Goal: Task Accomplishment & Management: Complete application form

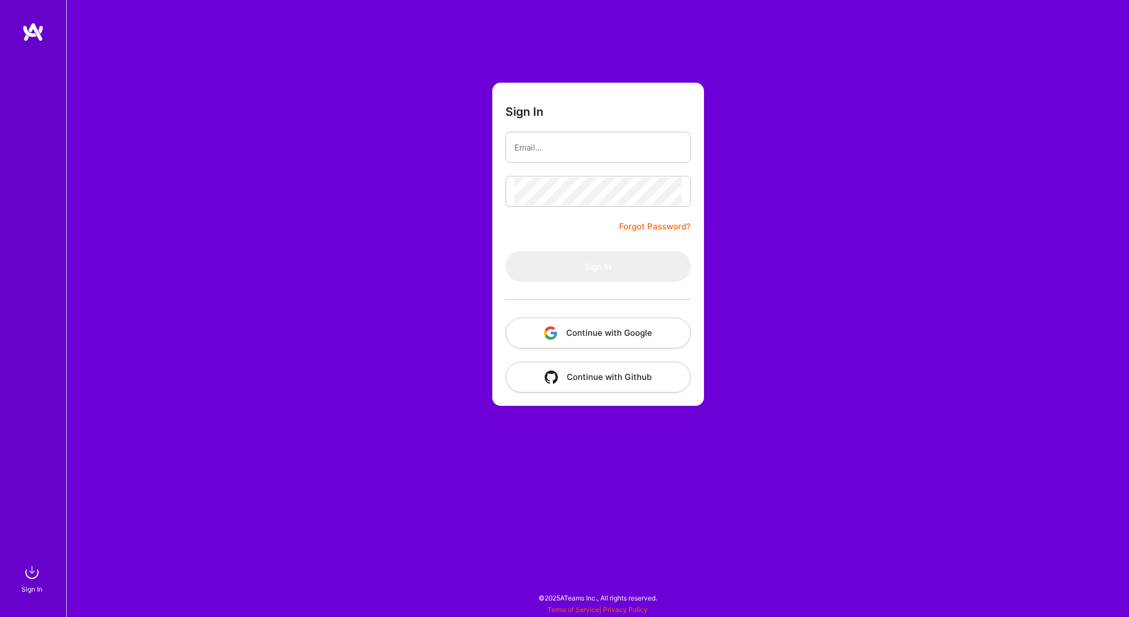
click at [586, 330] on button "Continue with Google" at bounding box center [598, 333] width 185 height 31
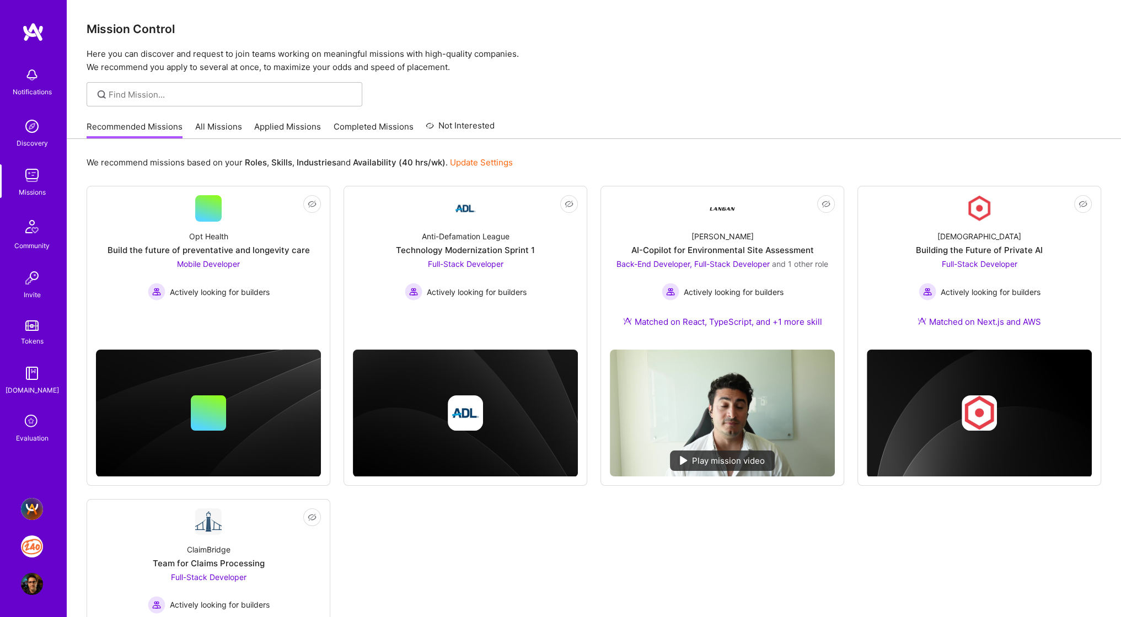
click at [31, 506] on img at bounding box center [32, 509] width 22 height 22
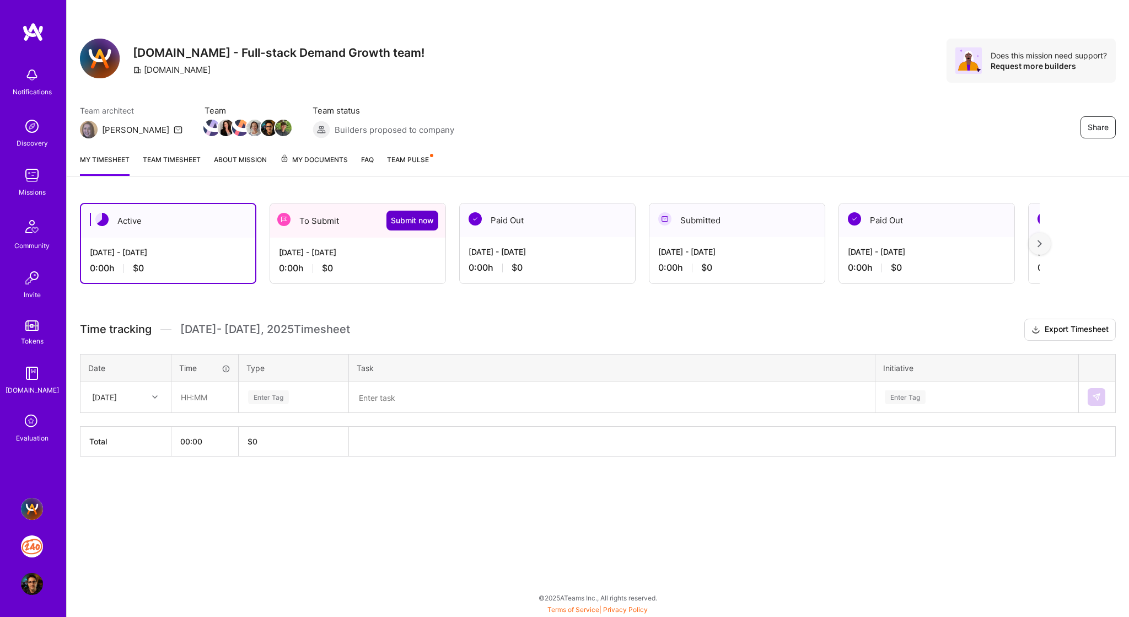
click at [411, 219] on span "Submit now" at bounding box center [412, 220] width 43 height 11
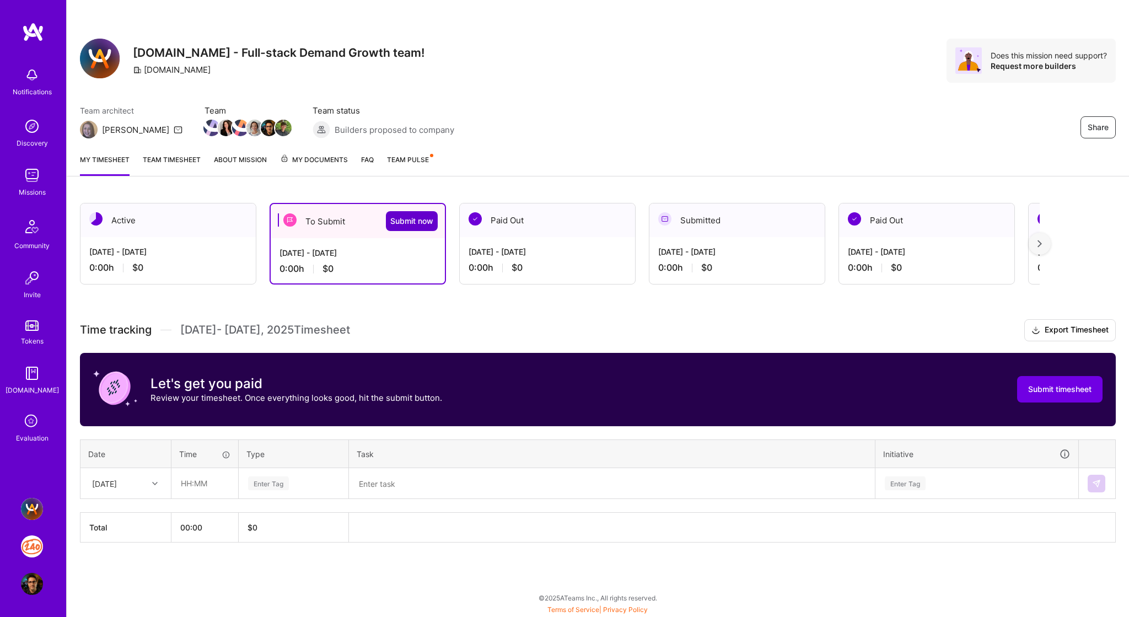
click at [406, 222] on span "Submit now" at bounding box center [411, 221] width 43 height 11
click at [1045, 390] on span "Submit timesheet" at bounding box center [1059, 389] width 63 height 11
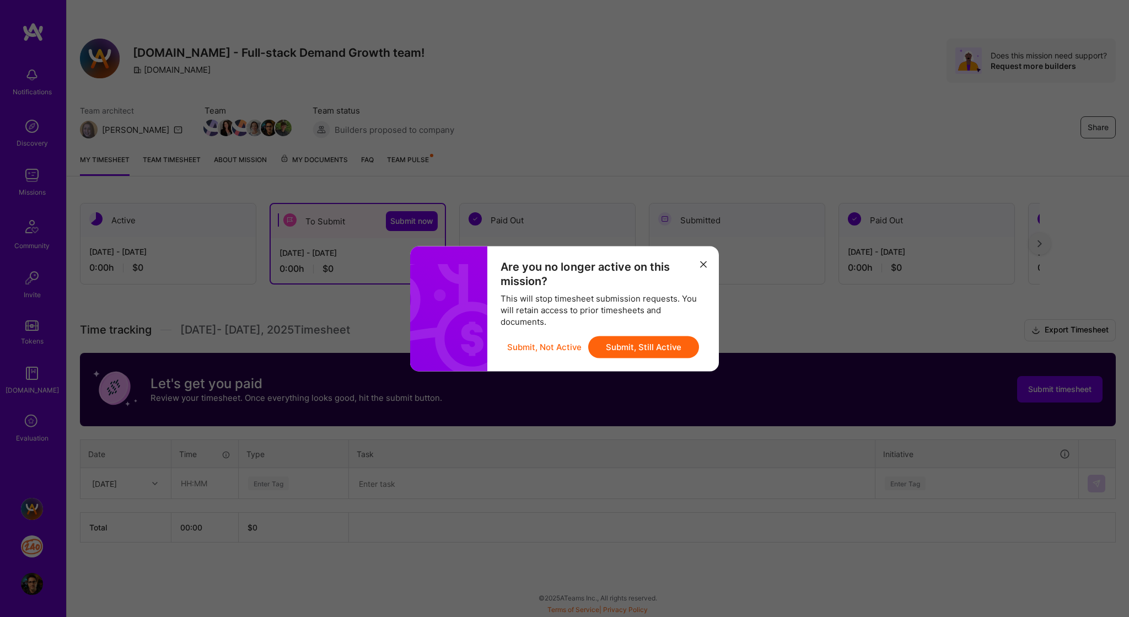
click at [560, 341] on button "Submit, Not Active" at bounding box center [544, 347] width 74 height 22
click at [545, 346] on button "Submit, Not Active" at bounding box center [544, 347] width 74 height 22
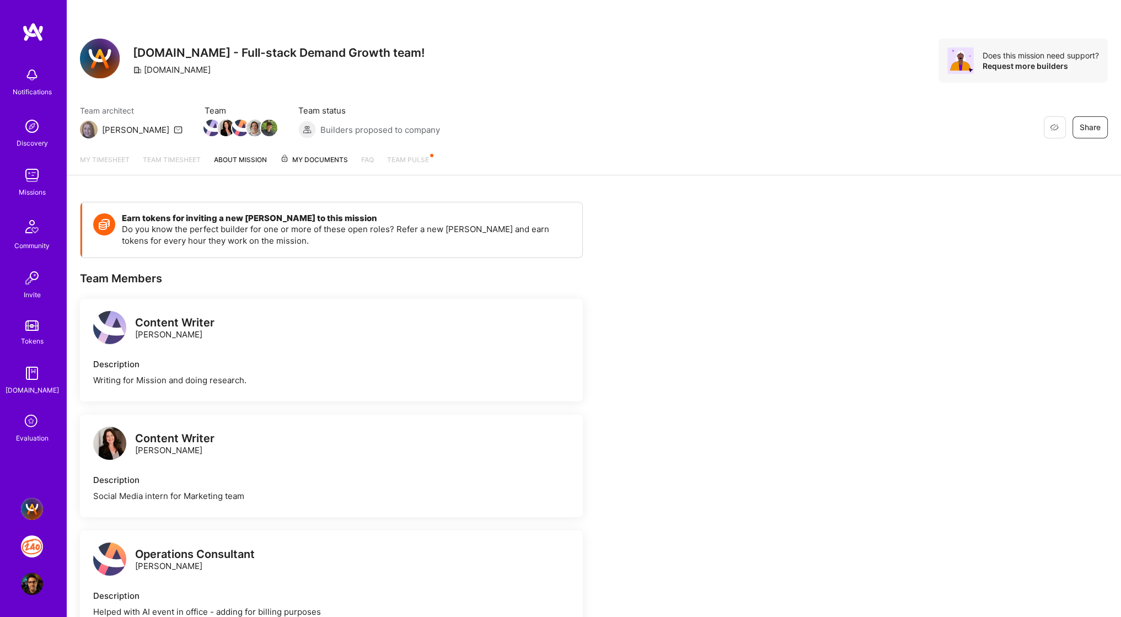
click at [36, 545] on img at bounding box center [32, 546] width 22 height 22
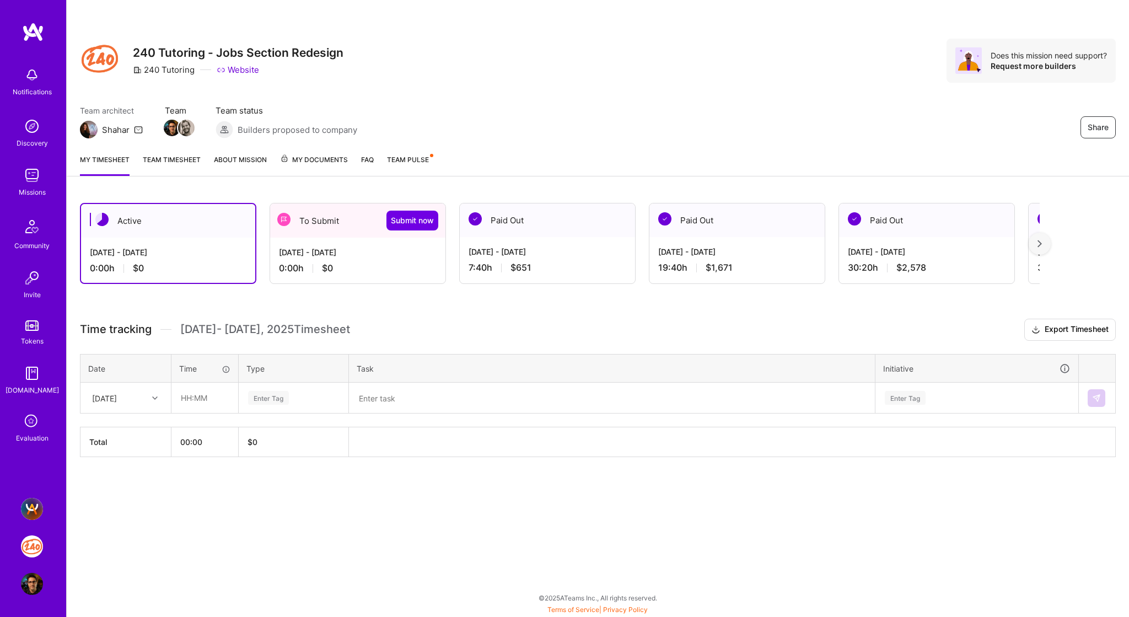
click at [345, 251] on div "[DATE] - [DATE]" at bounding box center [358, 252] width 158 height 12
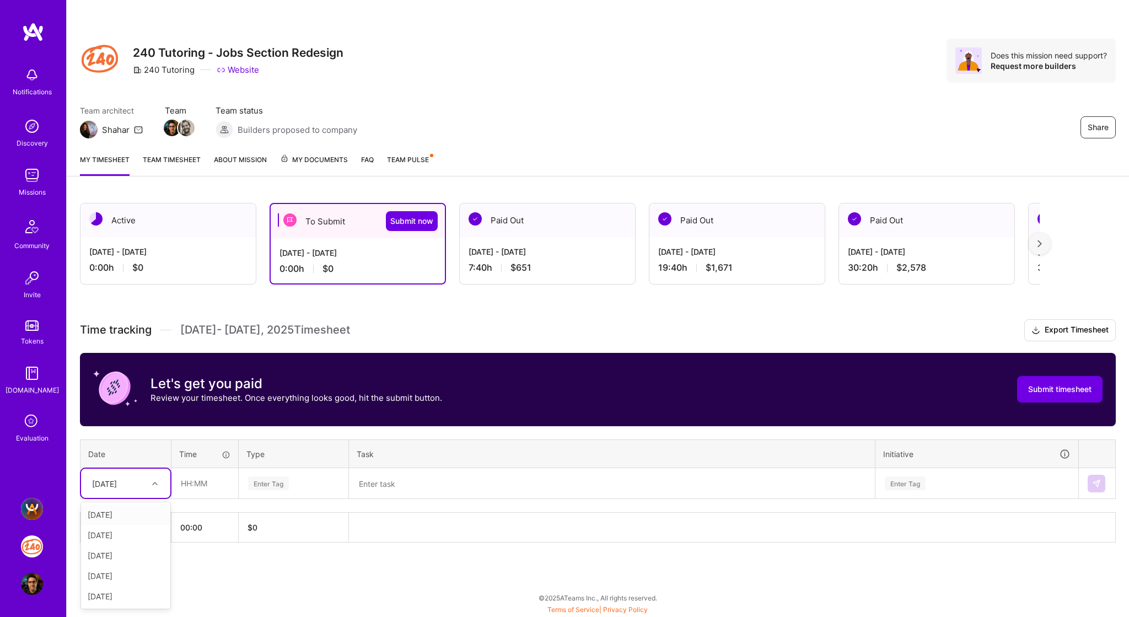
click at [148, 481] on div at bounding box center [156, 483] width 17 height 14
click at [127, 593] on div "[DATE]" at bounding box center [125, 596] width 89 height 20
click at [195, 485] on input "text" at bounding box center [205, 483] width 66 height 29
type input "01:20"
click at [395, 479] on textarea at bounding box center [612, 483] width 524 height 29
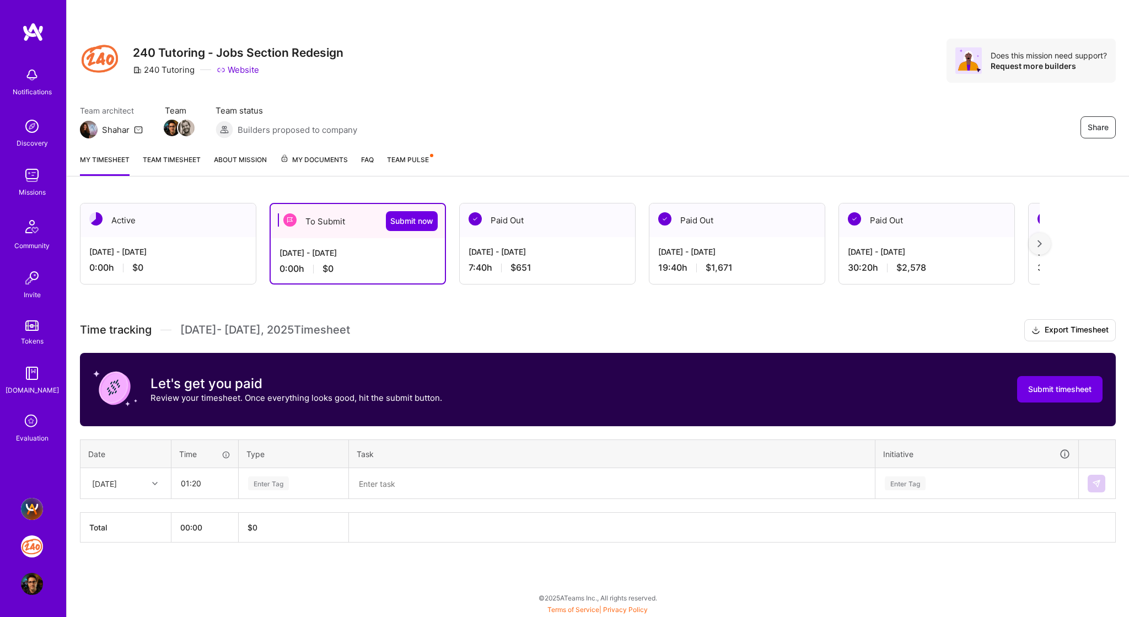
paste textarea "Universal Landing Page"
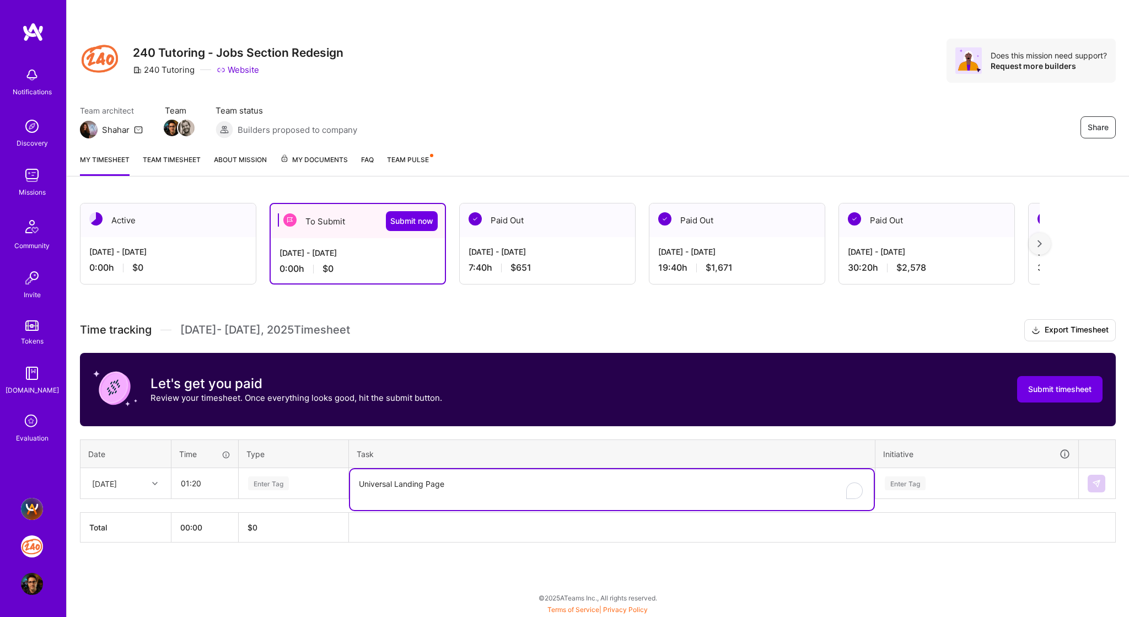
type textarea "Universal Landing Page"
click at [307, 487] on div "Enter Tag" at bounding box center [293, 483] width 93 height 14
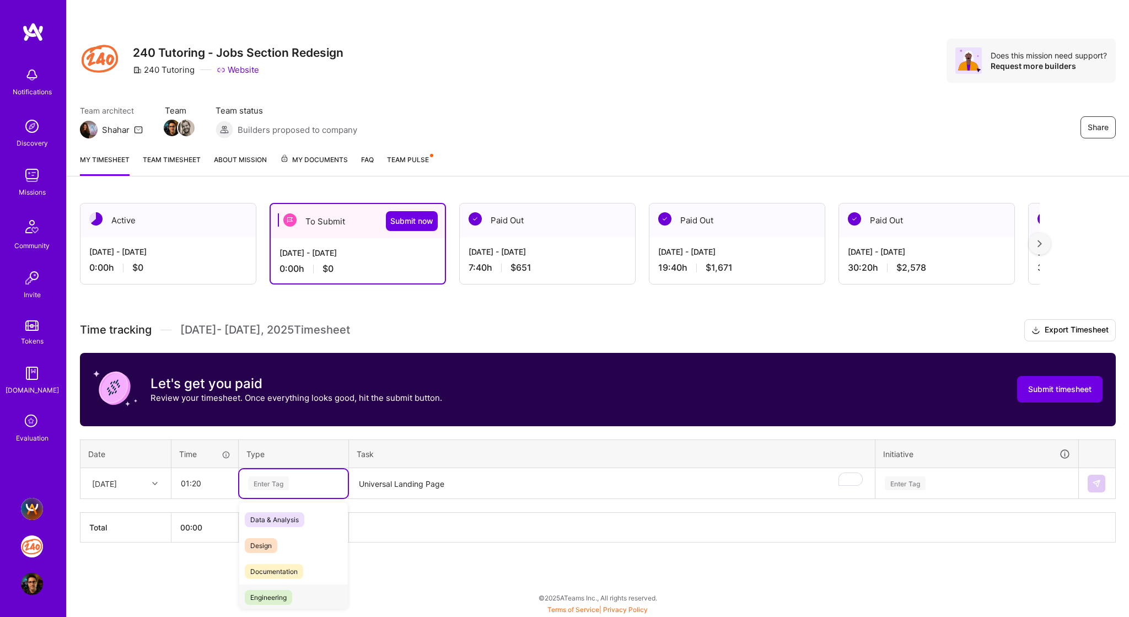
click at [271, 598] on span "Engineering" at bounding box center [268, 597] width 47 height 15
click at [931, 483] on div "Enter Tag" at bounding box center [977, 483] width 186 height 14
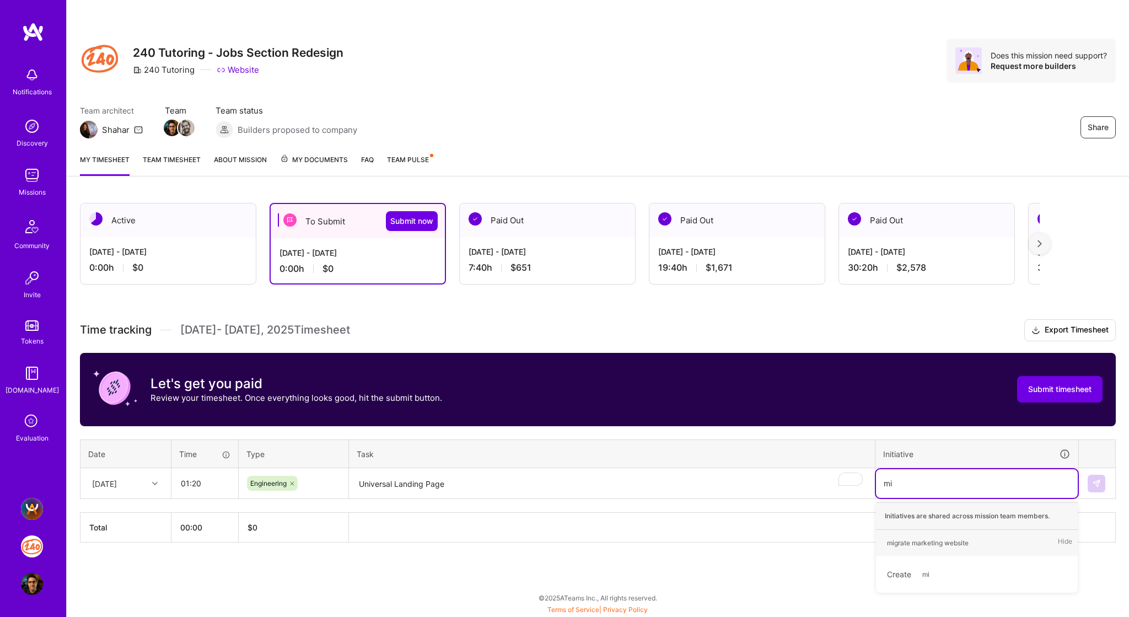
type input "mig"
click at [958, 538] on div "migrate marketing website" at bounding box center [928, 543] width 82 height 12
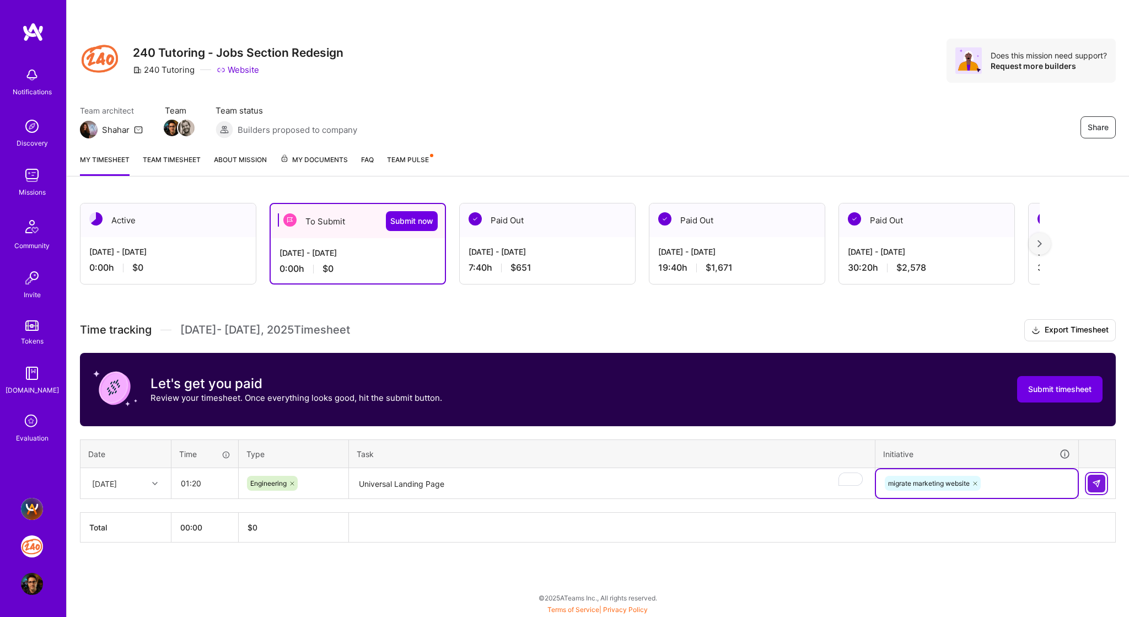
click at [1096, 482] on img at bounding box center [1096, 483] width 9 height 9
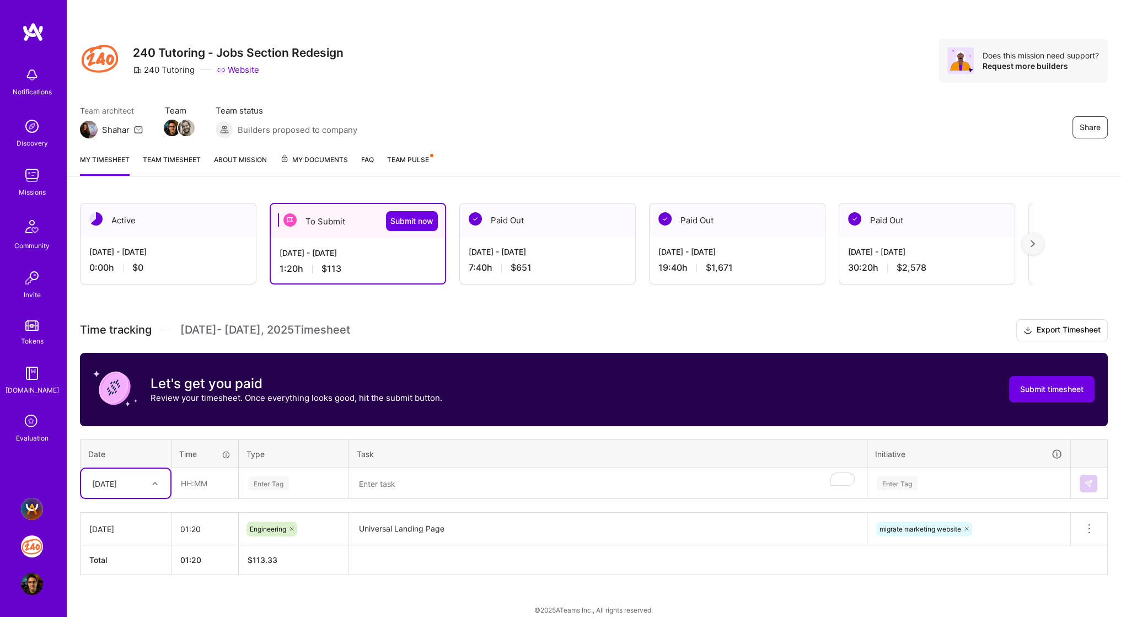
click at [154, 476] on div at bounding box center [156, 483] width 17 height 14
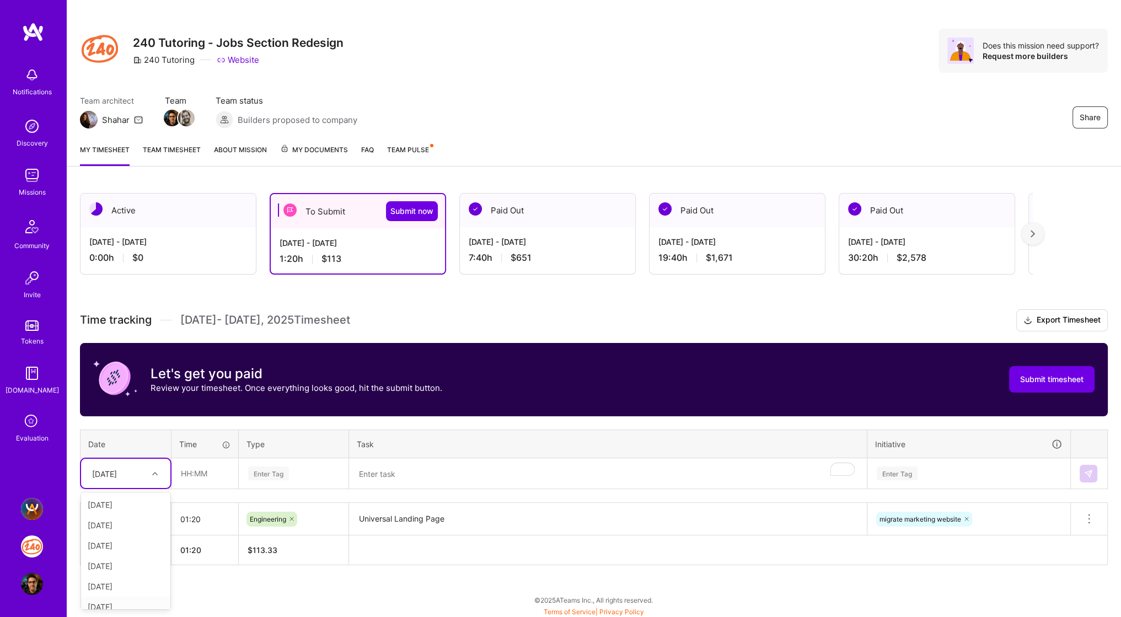
click at [131, 599] on div "[DATE]" at bounding box center [125, 607] width 89 height 20
click at [205, 465] on input "text" at bounding box center [205, 473] width 66 height 29
type input "00:50"
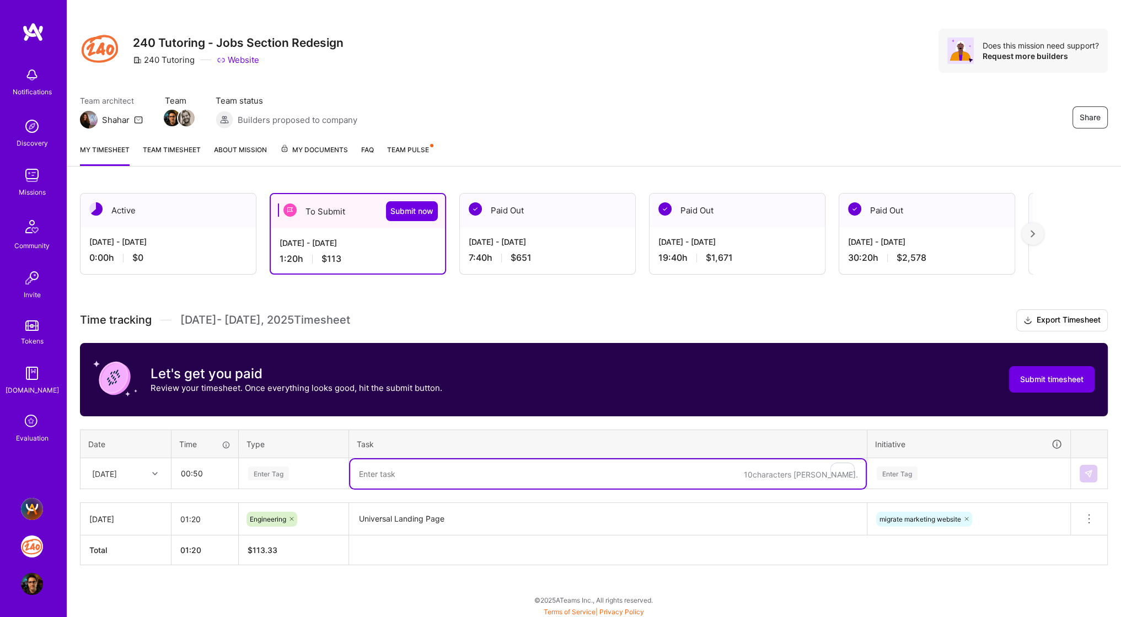
click at [397, 469] on textarea "To enrich screen reader interactions, please activate Accessibility in Grammarl…" at bounding box center [608, 473] width 516 height 29
paste textarea "Confidence section - change testimonial to not be required, create single testi…"
type textarea "Confidence section - change testimonial to not be required, create single testi…"
click at [272, 475] on div "Enter Tag" at bounding box center [268, 473] width 41 height 17
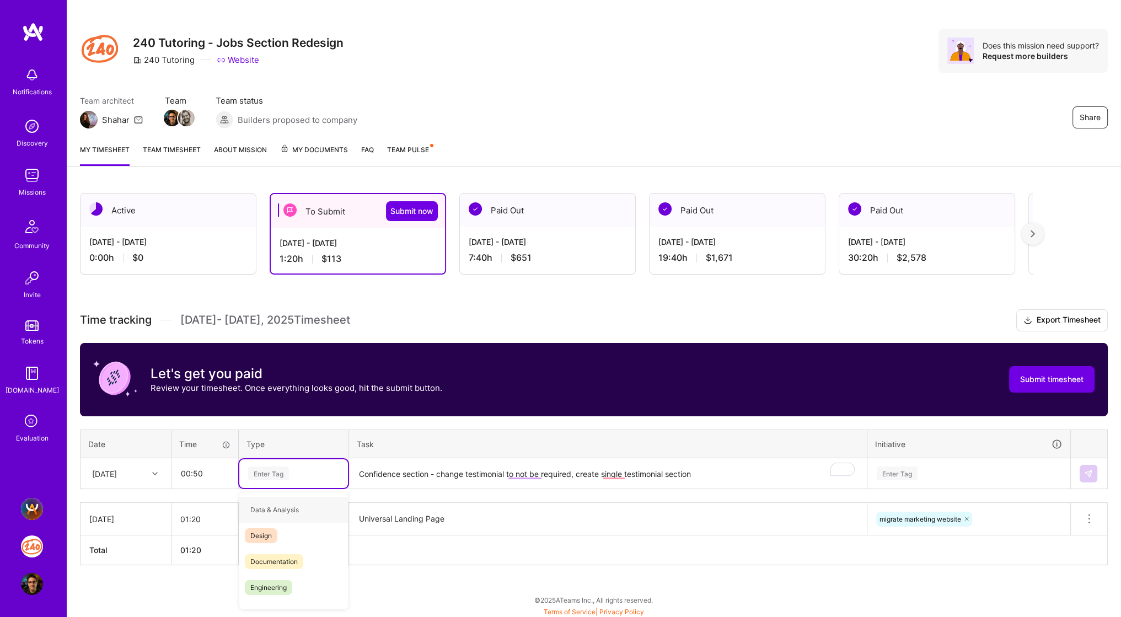
type input "e"
click at [289, 560] on span "Engineering" at bounding box center [268, 561] width 47 height 15
click at [922, 469] on div "Enter Tag" at bounding box center [969, 473] width 186 height 14
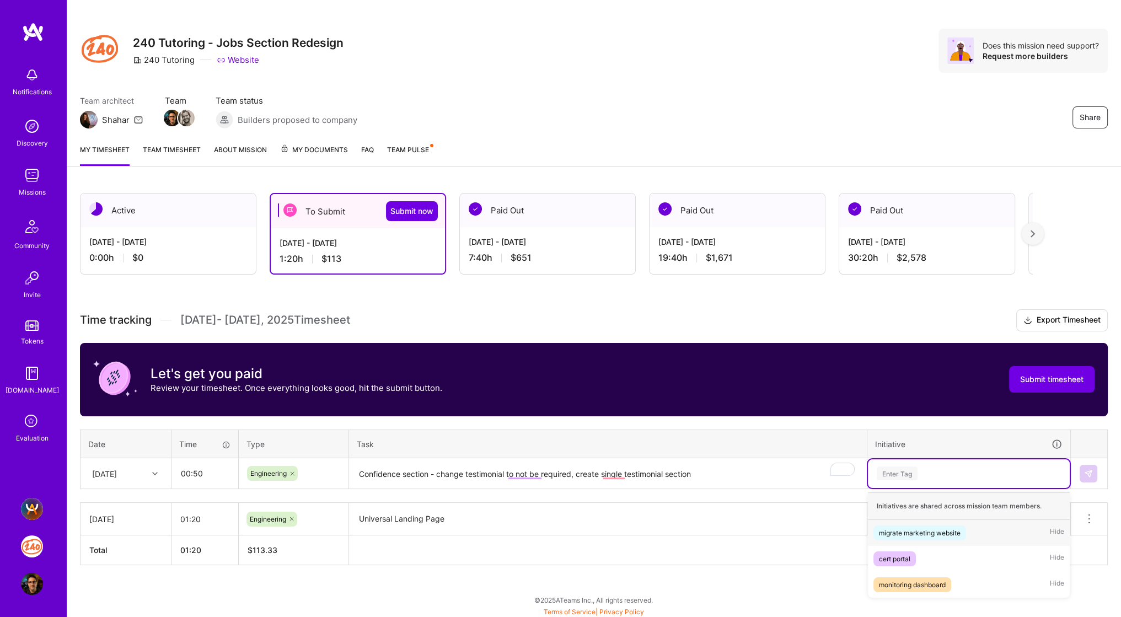
click at [923, 521] on div "migrate marketing website Hide" at bounding box center [969, 533] width 202 height 26
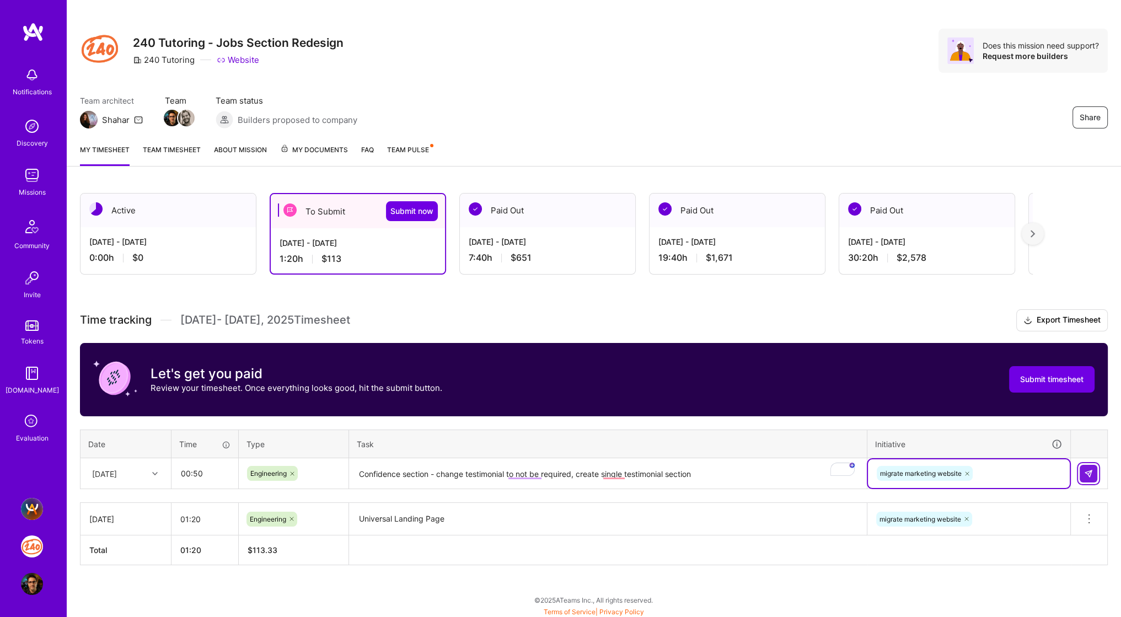
click at [1088, 471] on img at bounding box center [1088, 473] width 9 height 9
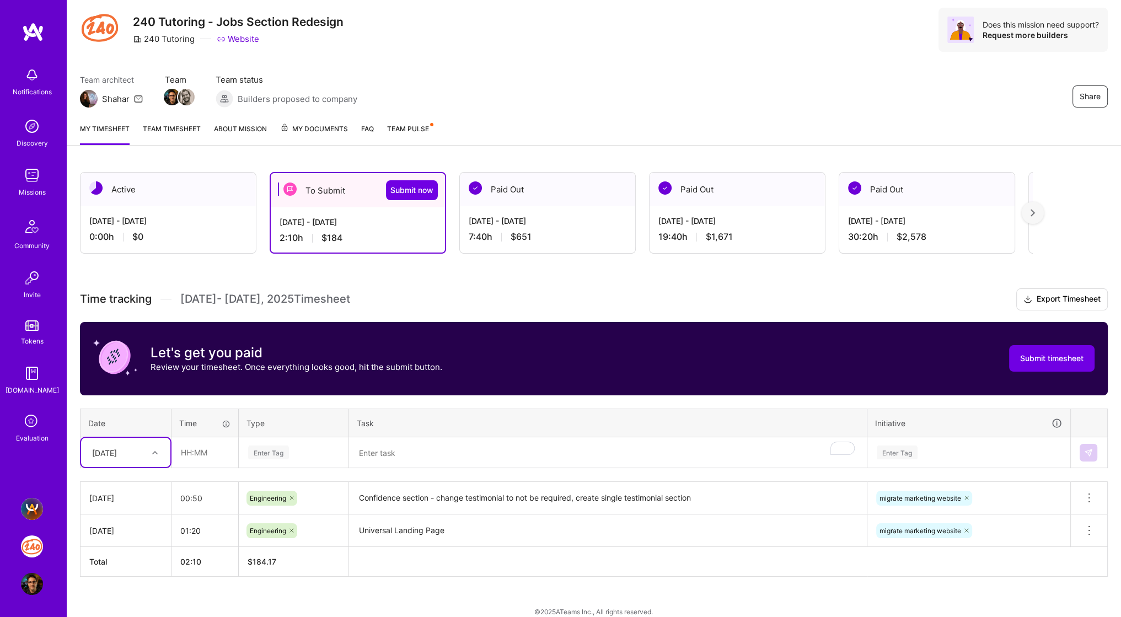
scroll to position [42, 0]
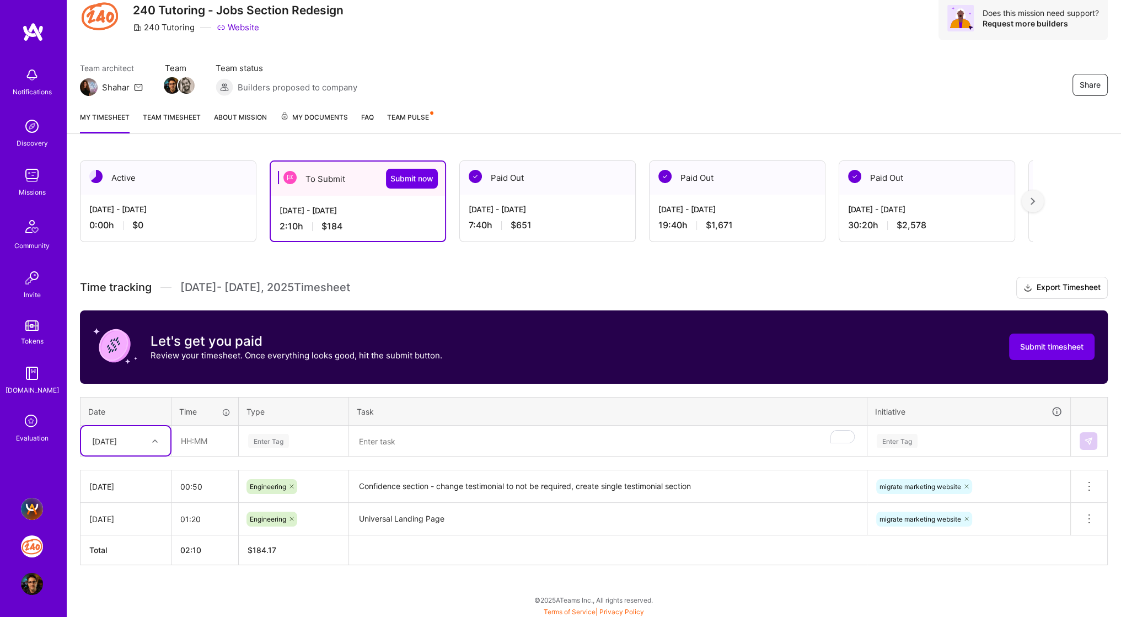
click at [141, 447] on div "[DATE]" at bounding box center [117, 441] width 61 height 18
click at [130, 513] on div "[DATE]" at bounding box center [125, 514] width 89 height 20
click at [196, 439] on input "text" at bounding box center [205, 440] width 66 height 29
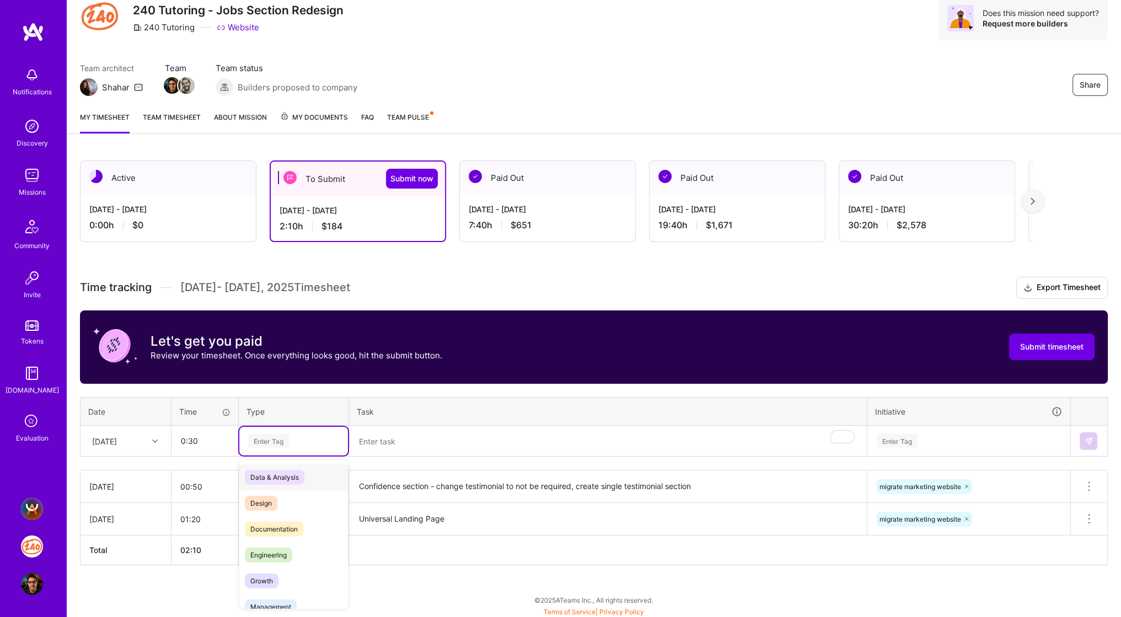
type input "00:30"
click at [286, 438] on div "Enter Tag" at bounding box center [268, 440] width 41 height 17
type input "e"
click at [281, 531] on span "Engineering" at bounding box center [268, 529] width 47 height 15
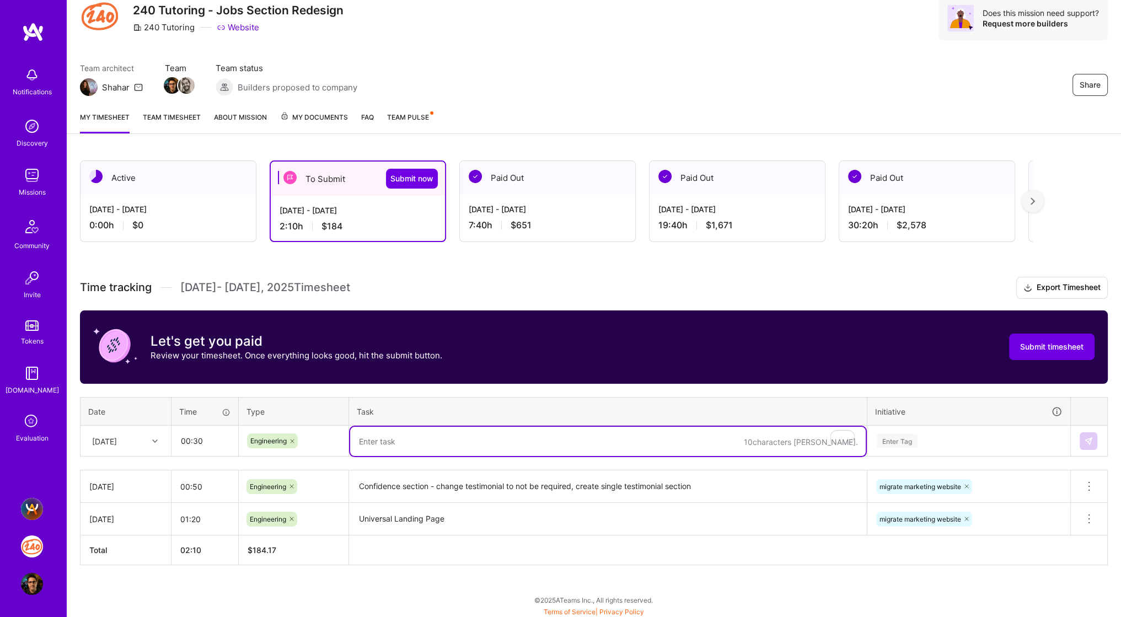
click at [379, 437] on textarea "To enrich screen reader interactions, please activate Accessibility in Grammarl…" at bounding box center [608, 441] width 516 height 29
paste textarea "Adding chat bot"
type textarea "Adding chat bot"
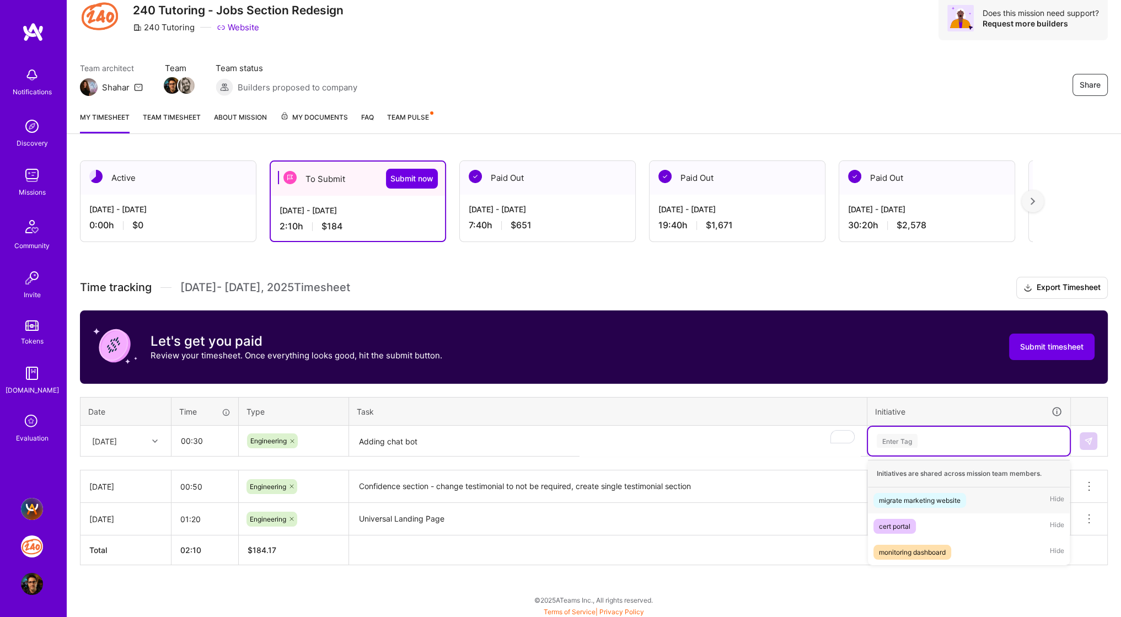
click at [940, 436] on div "Enter Tag" at bounding box center [969, 441] width 186 height 14
click at [924, 495] on div "migrate marketing website" at bounding box center [920, 501] width 82 height 12
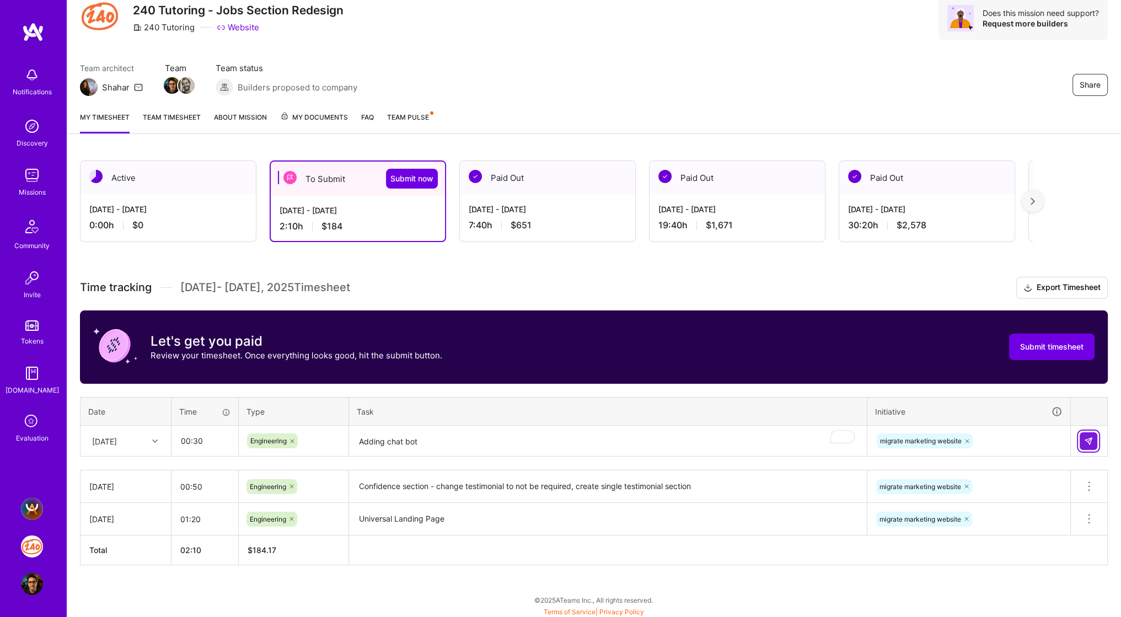
click at [1086, 437] on img at bounding box center [1088, 441] width 9 height 9
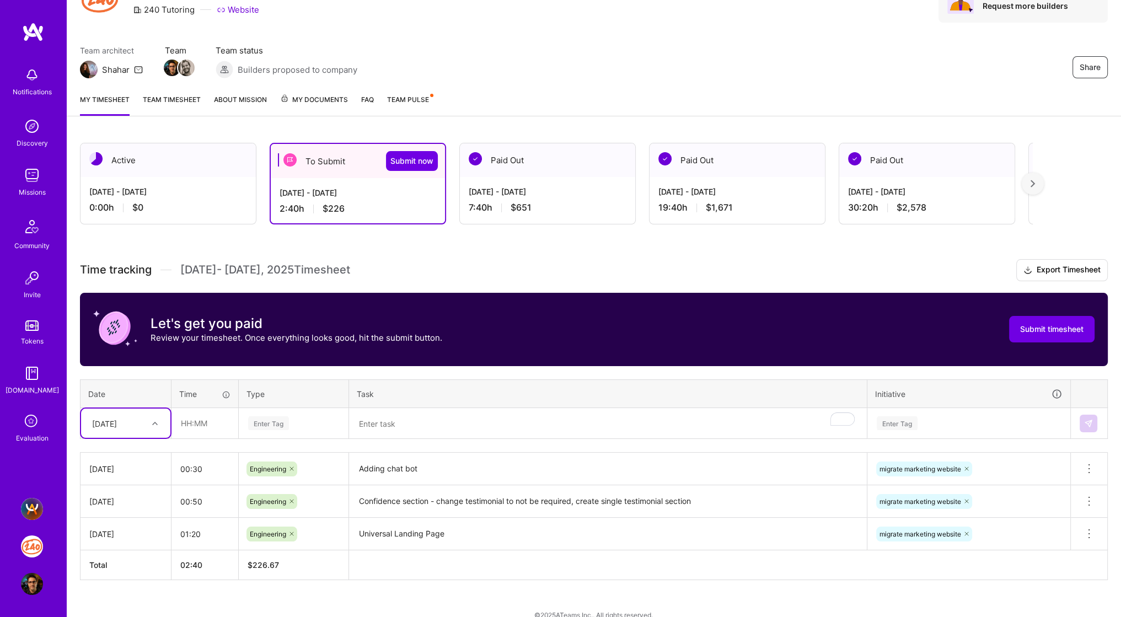
scroll to position [75, 0]
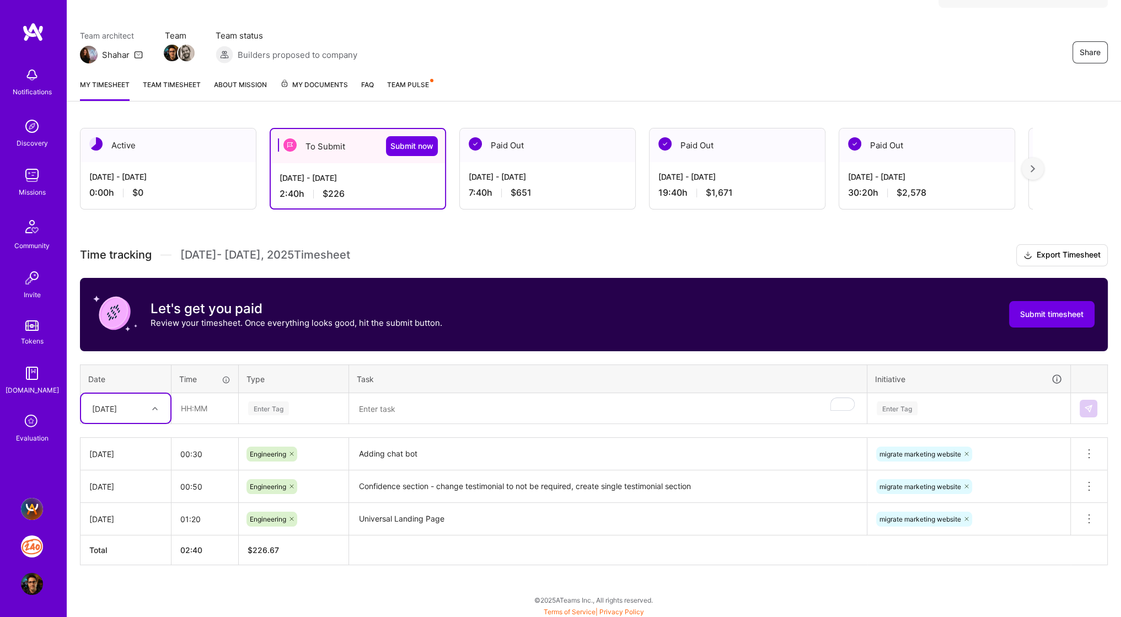
click at [150, 409] on div at bounding box center [156, 408] width 17 height 14
click at [136, 573] on div "[DATE]" at bounding box center [125, 574] width 89 height 20
click at [203, 405] on input "text" at bounding box center [205, 408] width 66 height 29
type input "03:00"
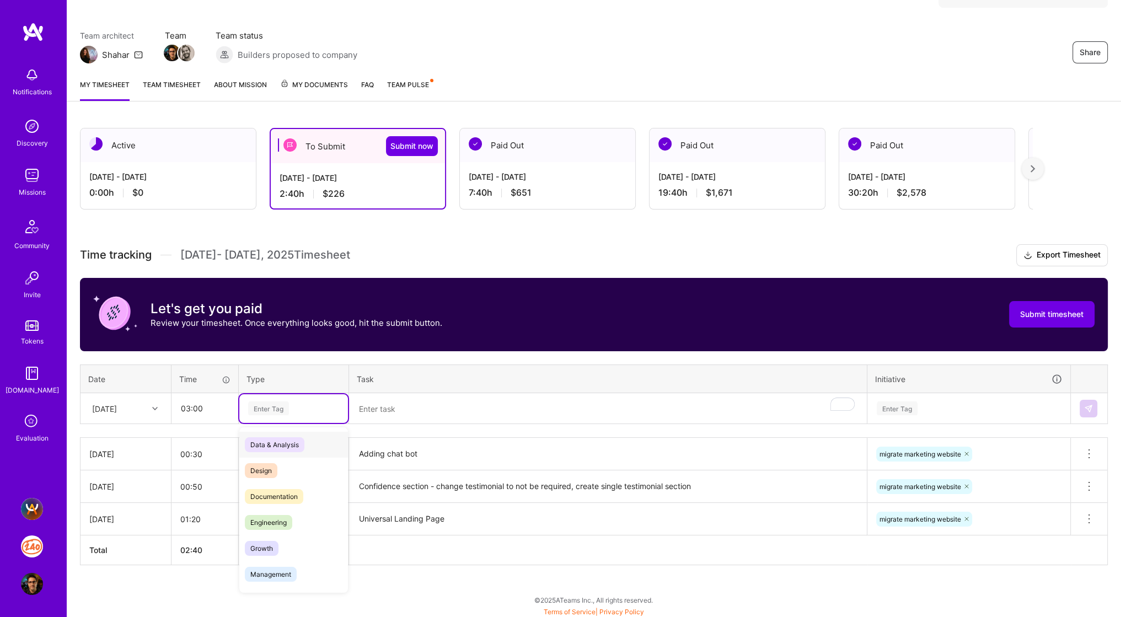
click at [290, 402] on div "Enter Tag" at bounding box center [293, 408] width 93 height 14
type input "e"
click at [289, 492] on span "Engineering" at bounding box center [268, 496] width 47 height 15
click at [422, 409] on textarea "To enrich screen reader interactions, please activate Accessibility in Grammarl…" at bounding box center [608, 408] width 516 height 29
paste textarea "Implement redirection on landing page"
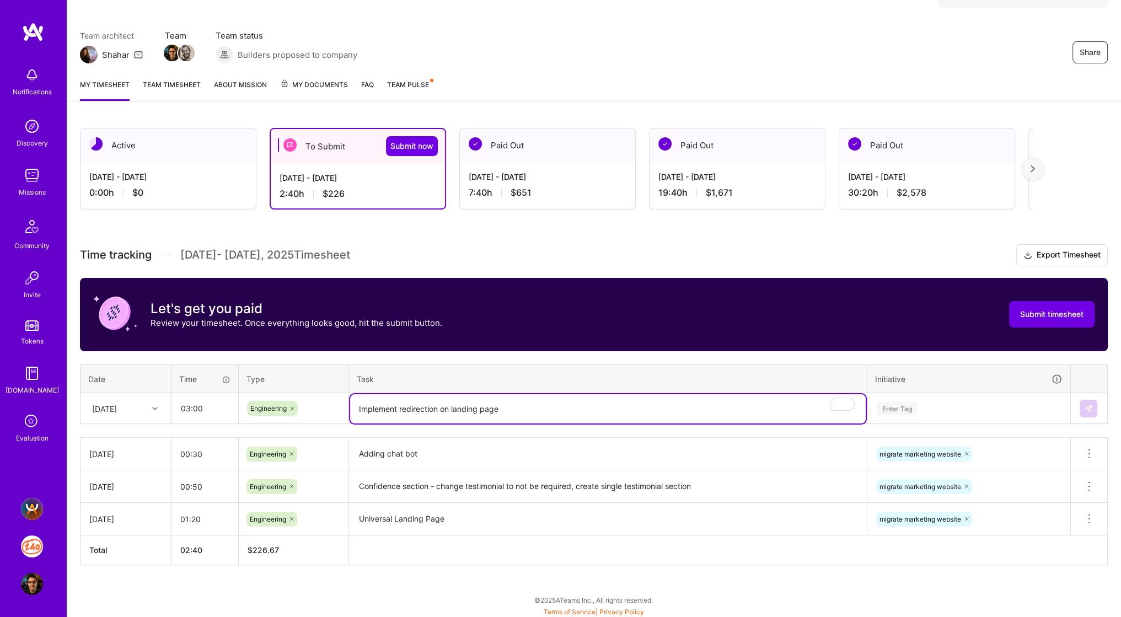
type textarea "Implement redirection on landing page"
click at [915, 410] on div "Enter Tag" at bounding box center [897, 408] width 41 height 17
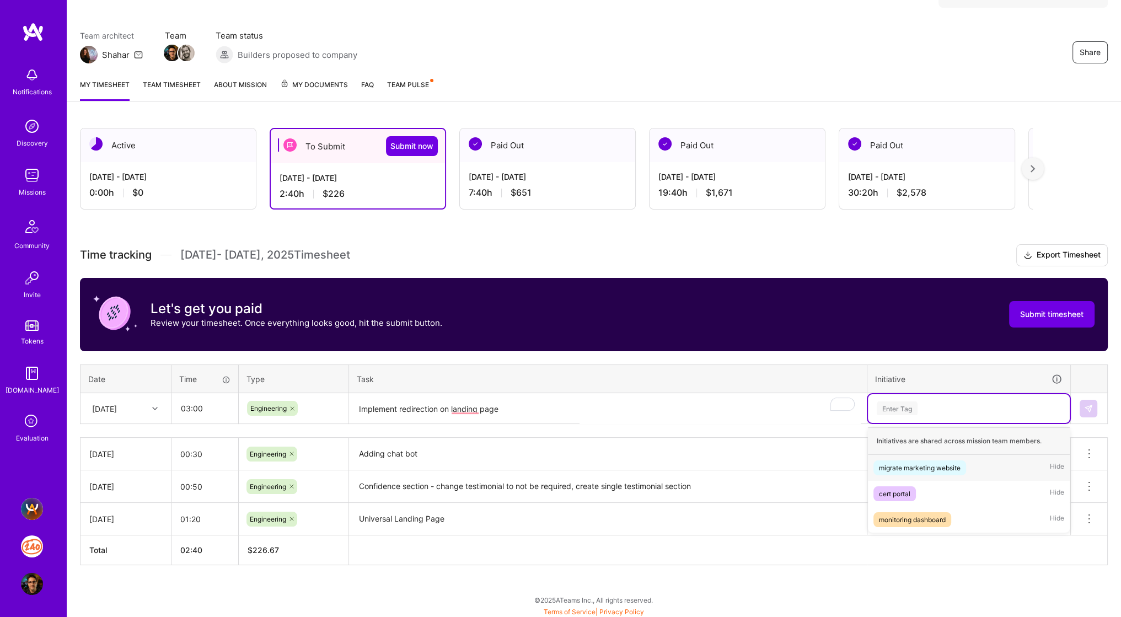
click at [899, 463] on div "migrate marketing website" at bounding box center [920, 468] width 82 height 12
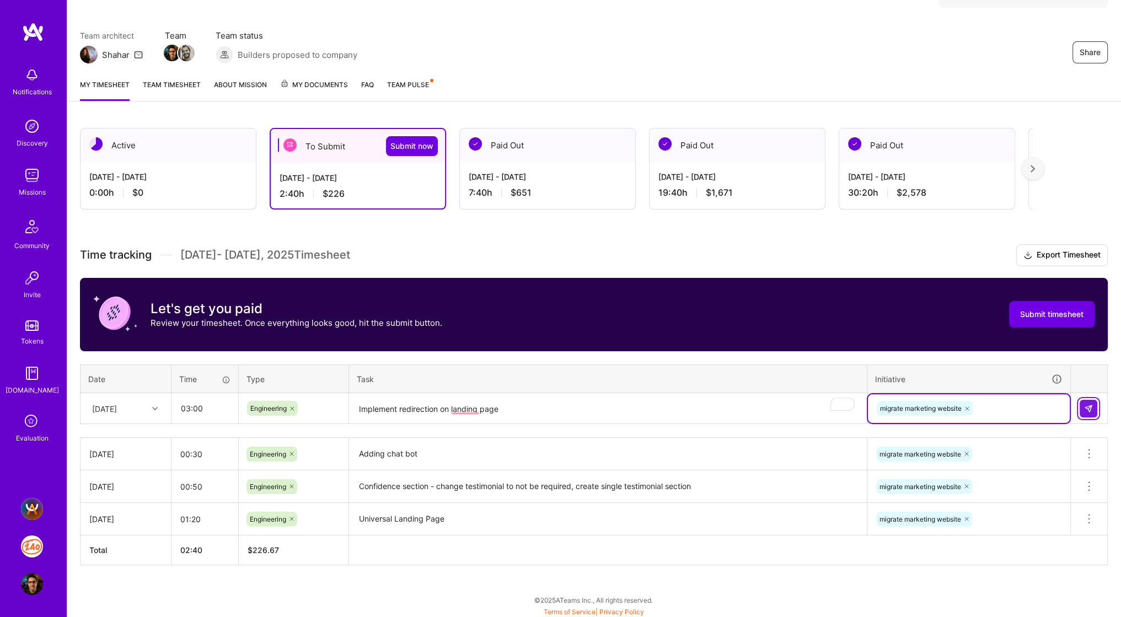
click at [1091, 409] on img at bounding box center [1088, 408] width 9 height 9
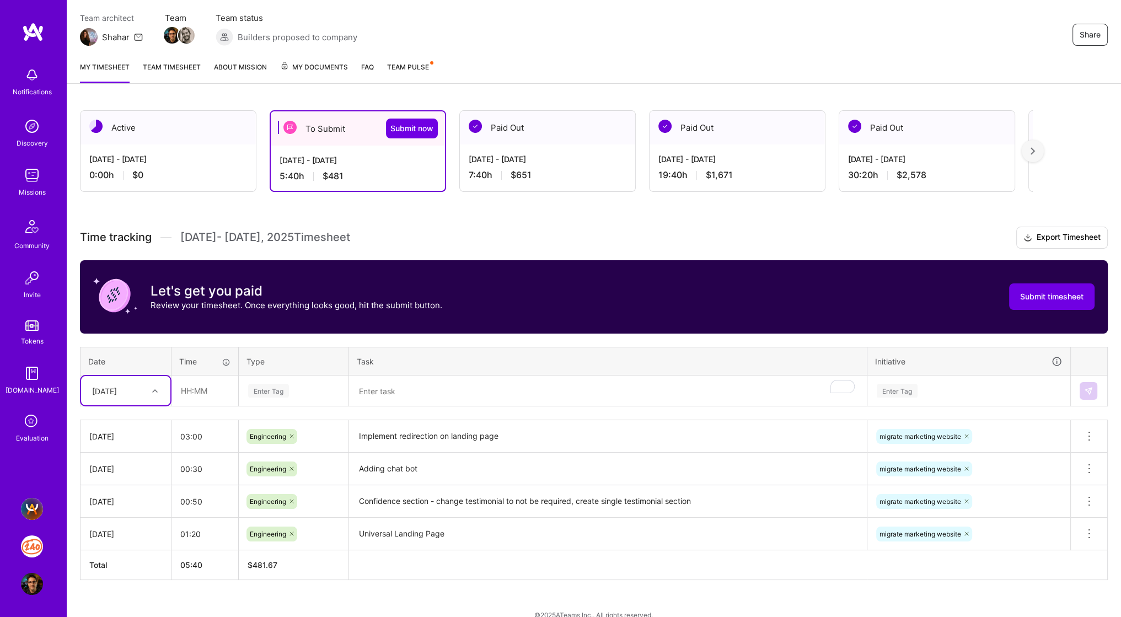
scroll to position [108, 0]
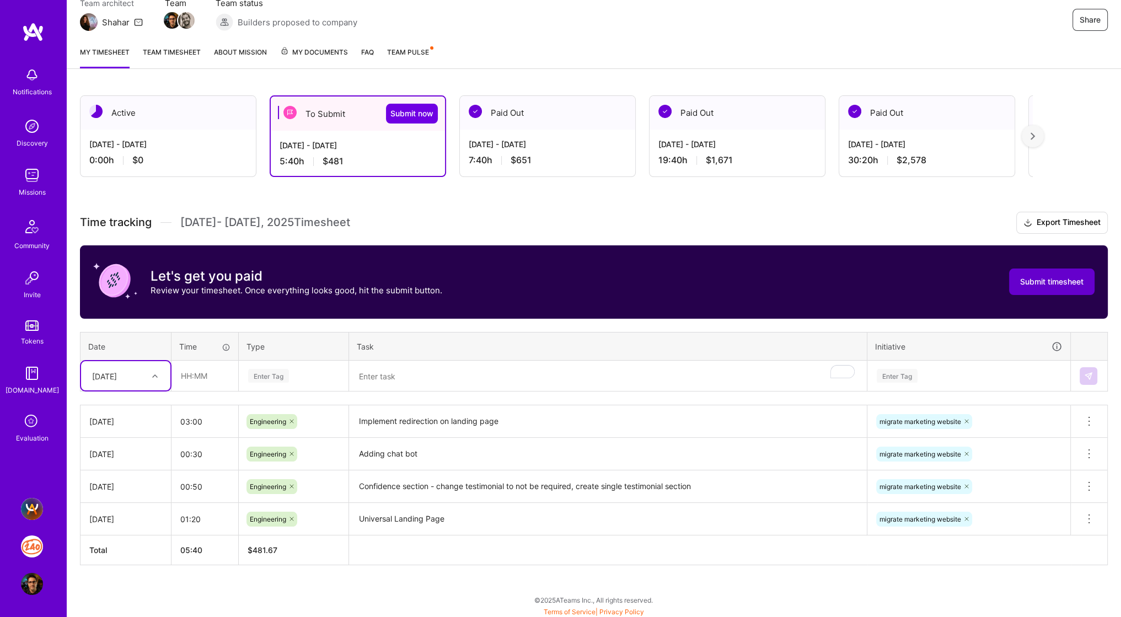
click at [1079, 276] on span "Submit timesheet" at bounding box center [1051, 281] width 63 height 11
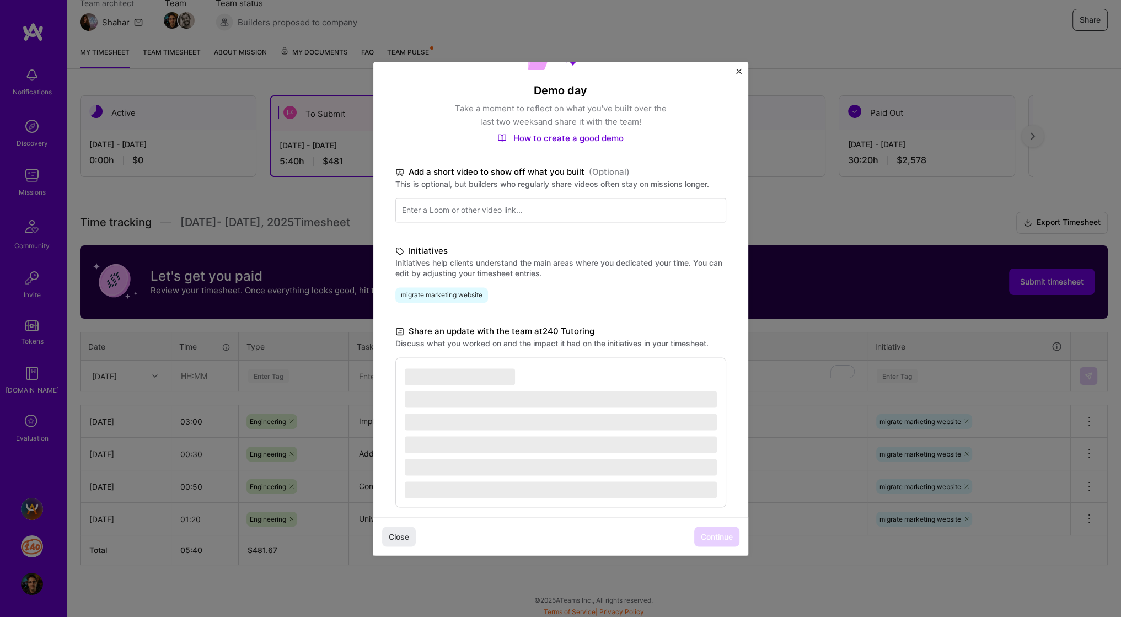
scroll to position [93, 0]
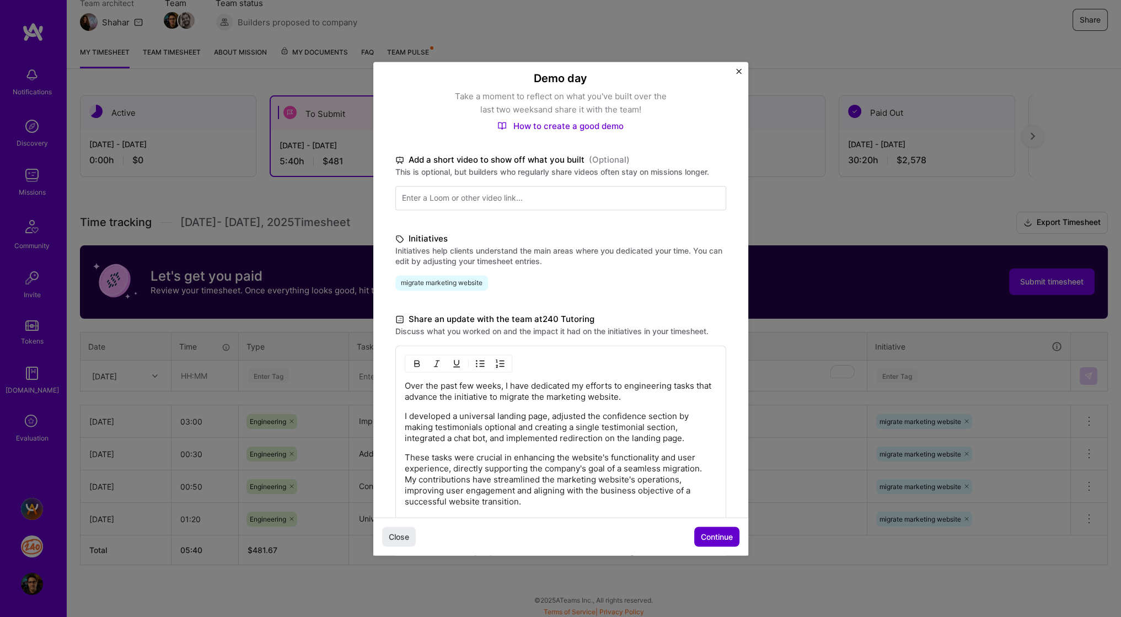
click at [717, 538] on span "Continue" at bounding box center [717, 536] width 32 height 11
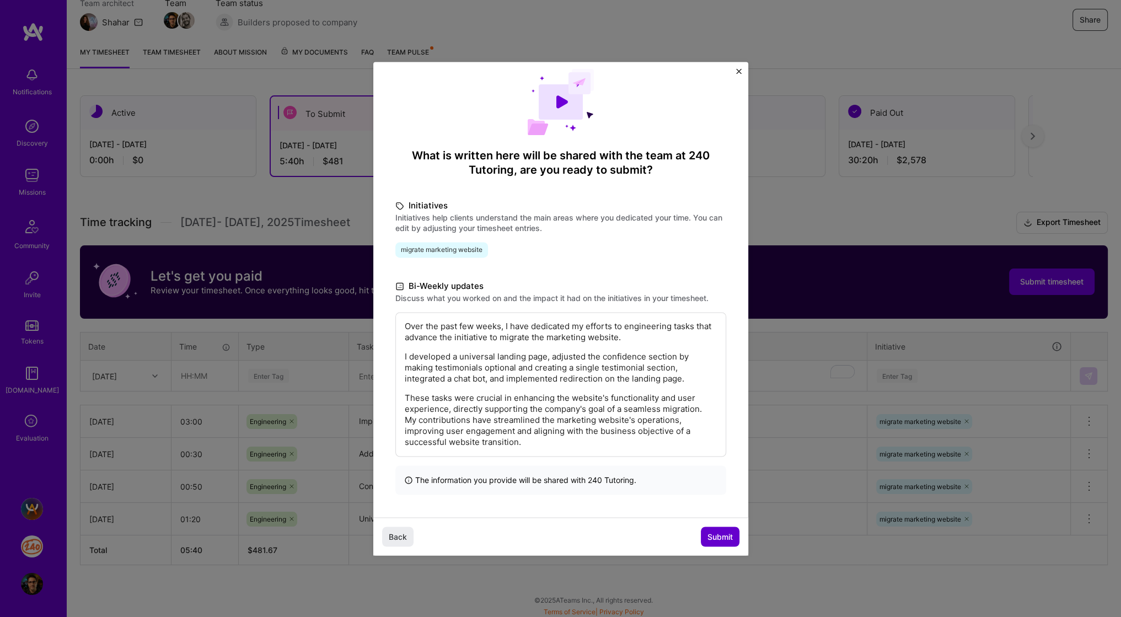
scroll to position [0, 0]
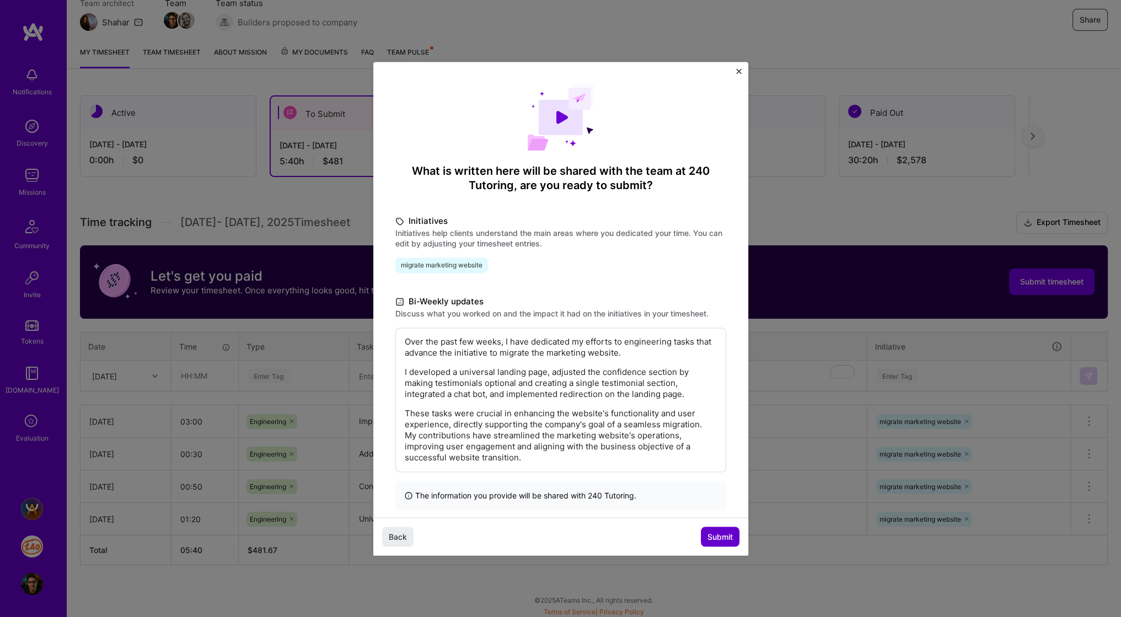
click at [723, 539] on span "Submit" at bounding box center [719, 536] width 25 height 11
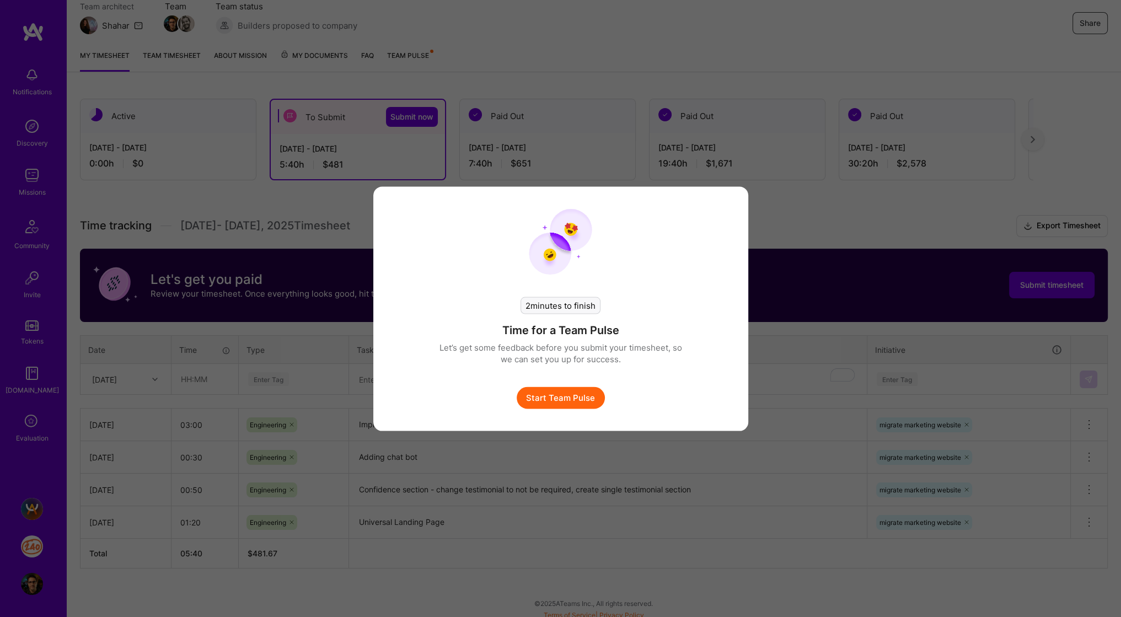
scroll to position [101, 0]
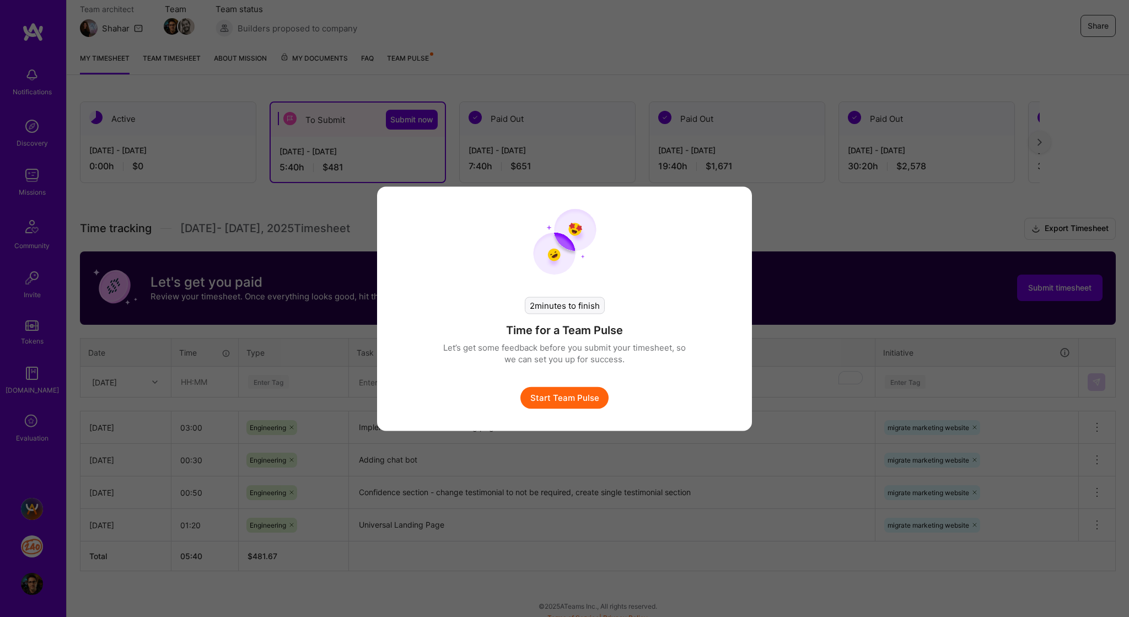
click at [555, 397] on button "Start Team Pulse" at bounding box center [564, 397] width 88 height 22
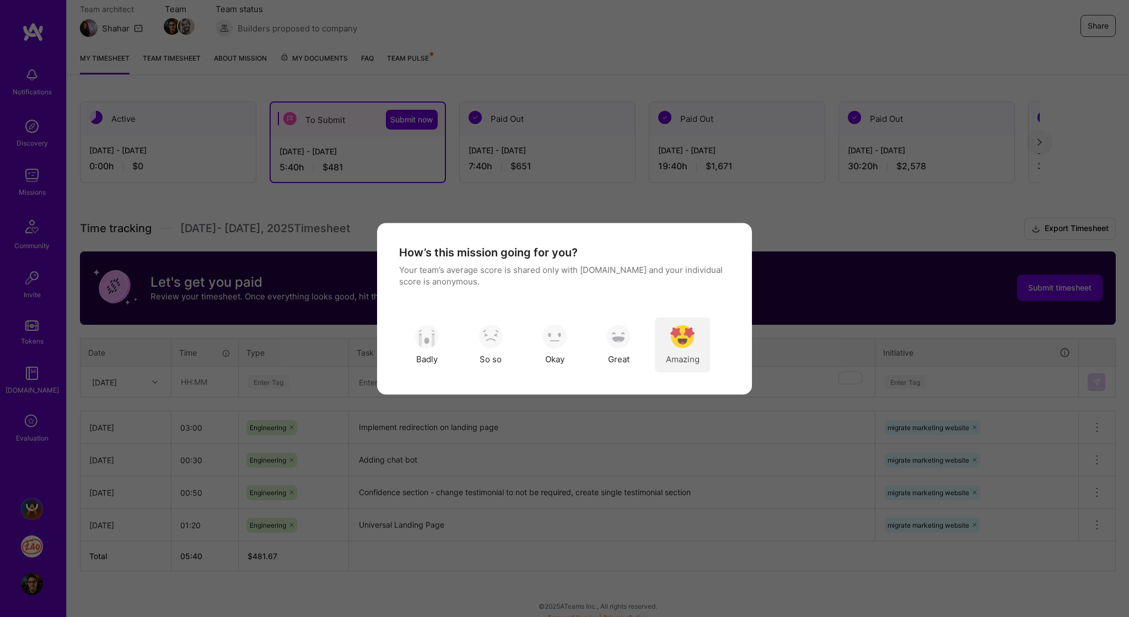
click at [686, 326] on img "modal" at bounding box center [682, 337] width 24 height 24
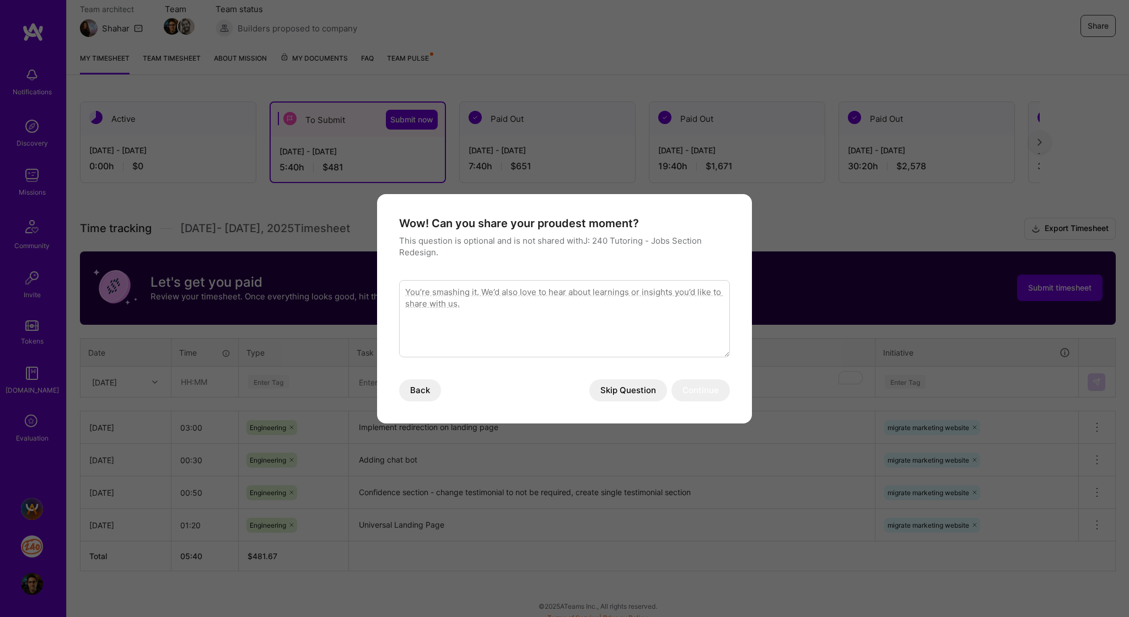
click at [617, 390] on button "Skip Question" at bounding box center [628, 390] width 78 height 22
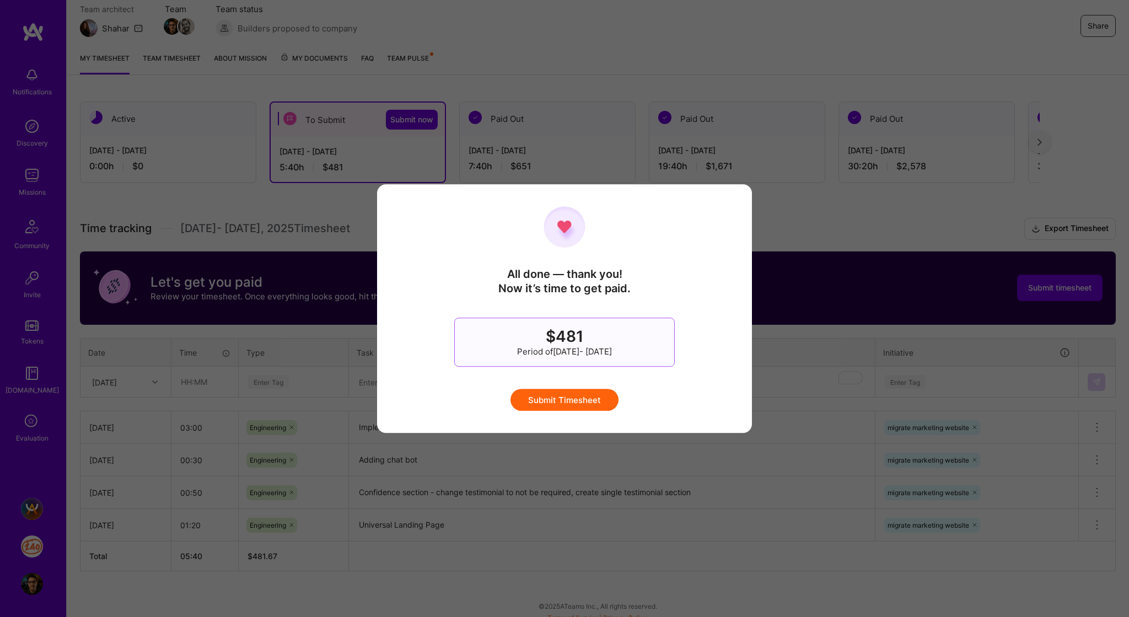
click at [594, 400] on button "Submit Timesheet" at bounding box center [565, 400] width 108 height 22
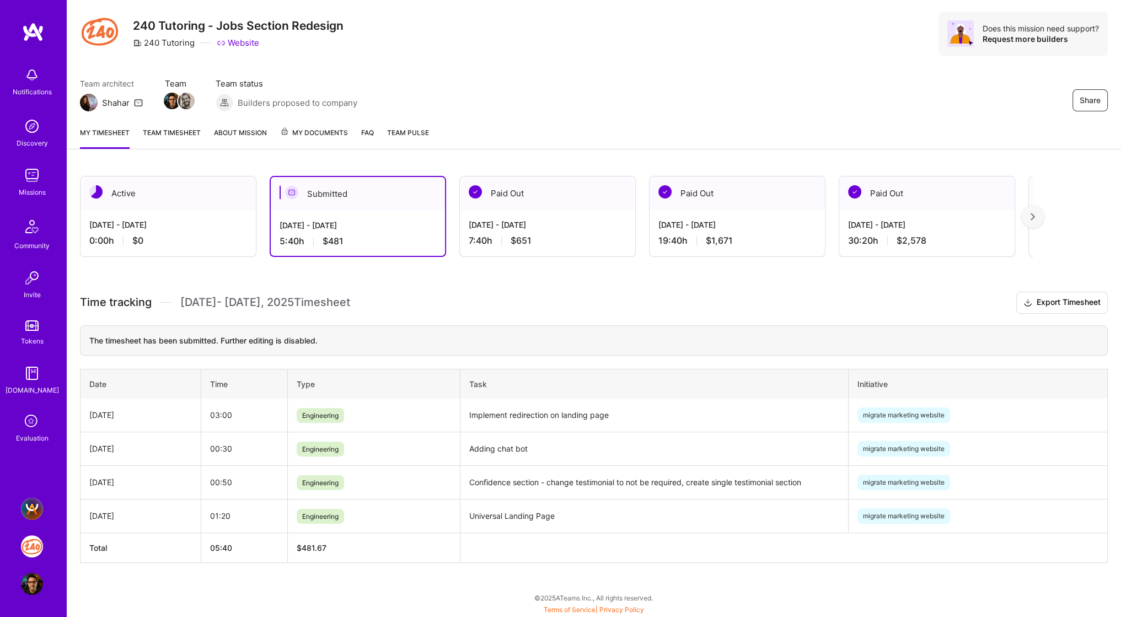
scroll to position [0, 0]
